Goal: Check status: Check status

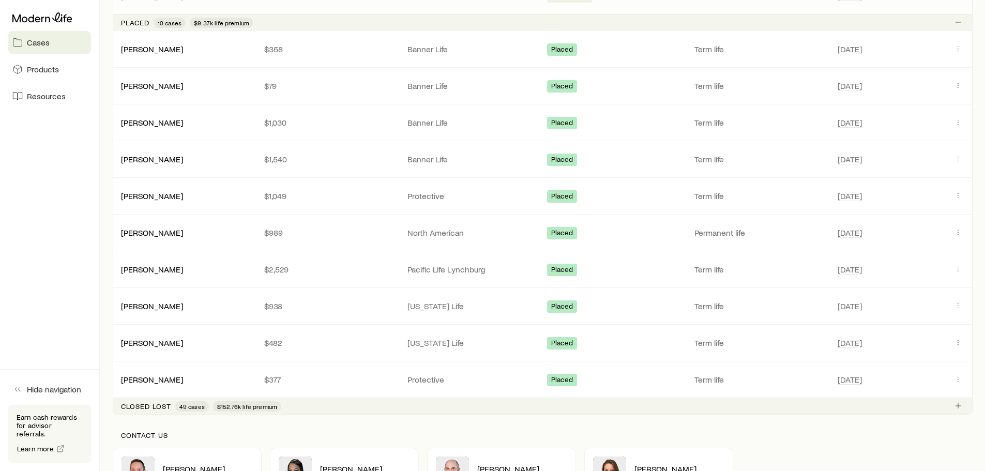
scroll to position [306, 0]
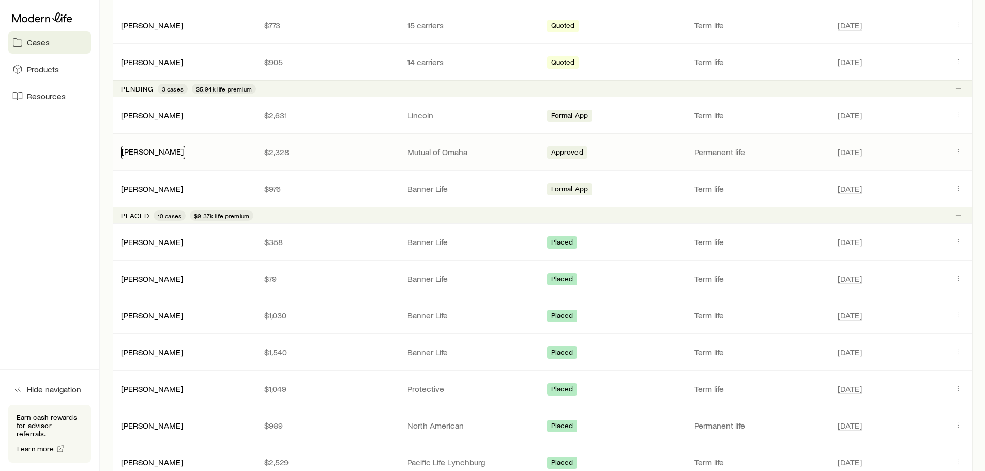
click at [156, 150] on link "[PERSON_NAME]" at bounding box center [153, 151] width 62 height 10
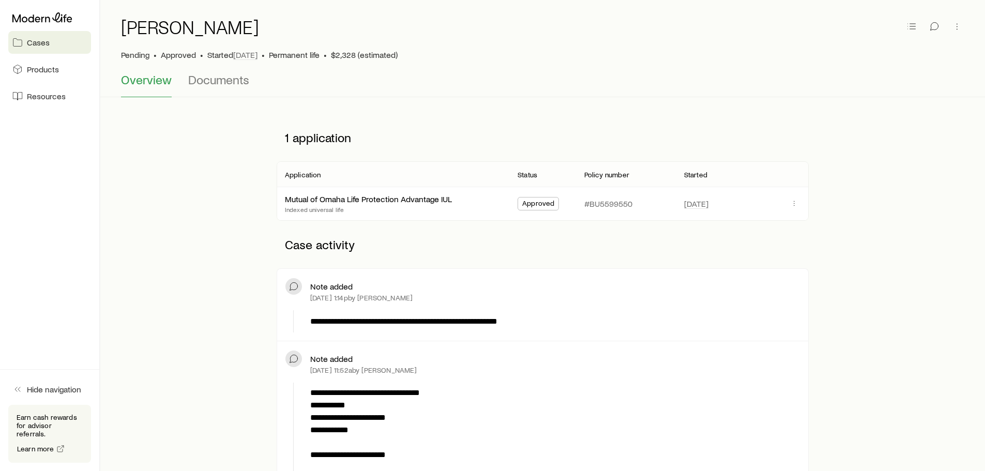
scroll to position [52, 0]
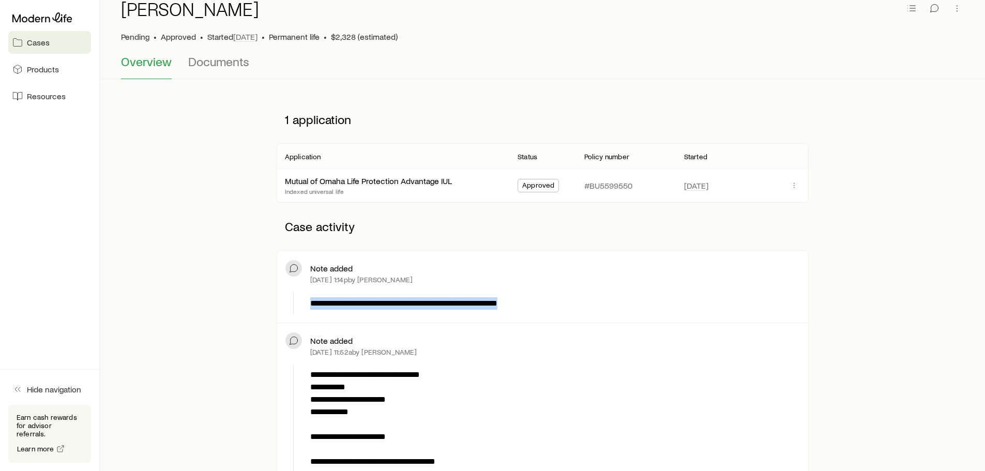
drag, startPoint x: 527, startPoint y: 300, endPoint x: 296, endPoint y: 304, distance: 230.8
click at [296, 304] on div "**********" at bounding box center [543, 303] width 515 height 22
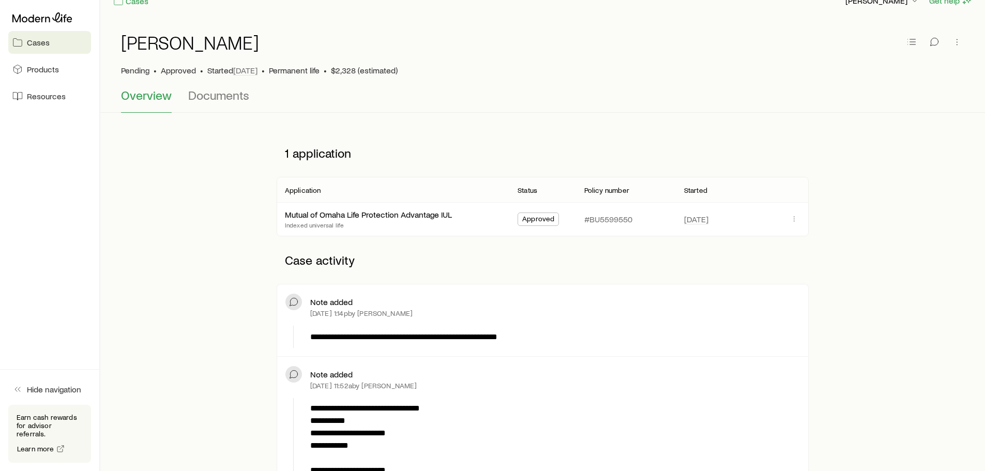
scroll to position [0, 0]
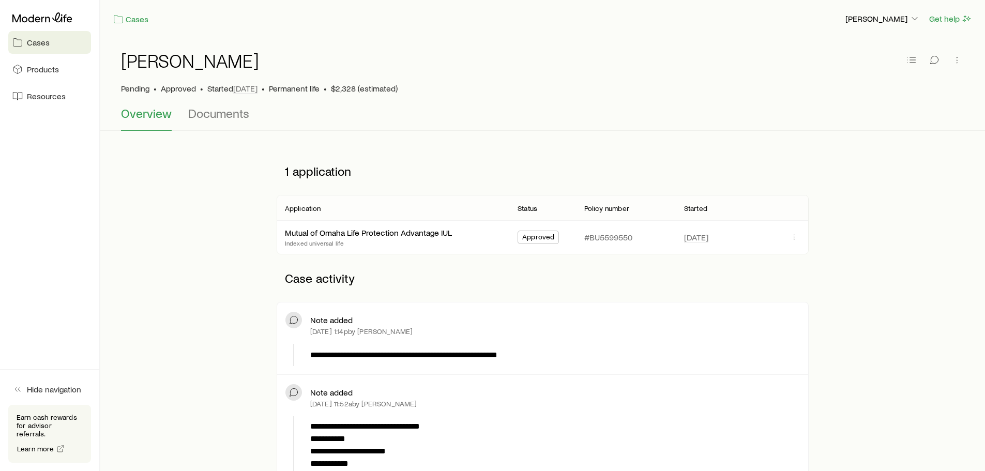
click at [135, 25] on div "Cases [PERSON_NAME] Get help" at bounding box center [542, 19] width 885 height 38
click at [135, 24] on link "Cases" at bounding box center [131, 19] width 36 height 12
